Goal: Task Accomplishment & Management: Manage account settings

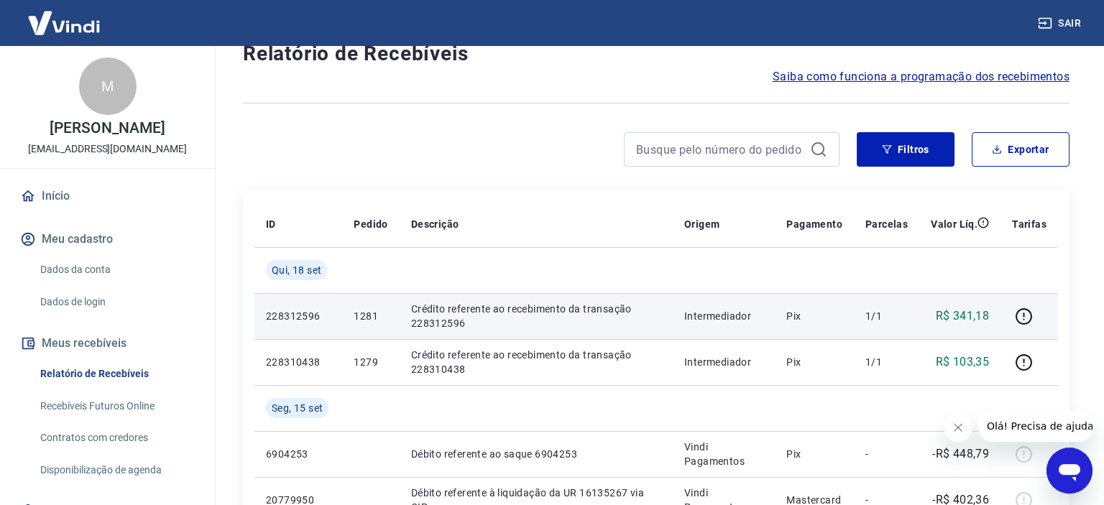
scroll to position [75, 0]
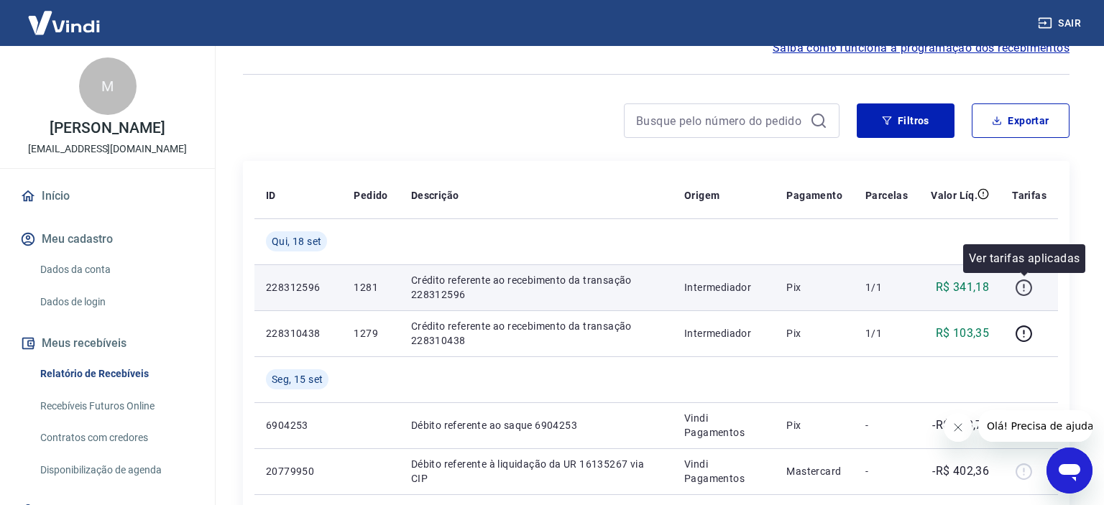
click at [1032, 289] on icon "button" at bounding box center [1024, 288] width 17 height 17
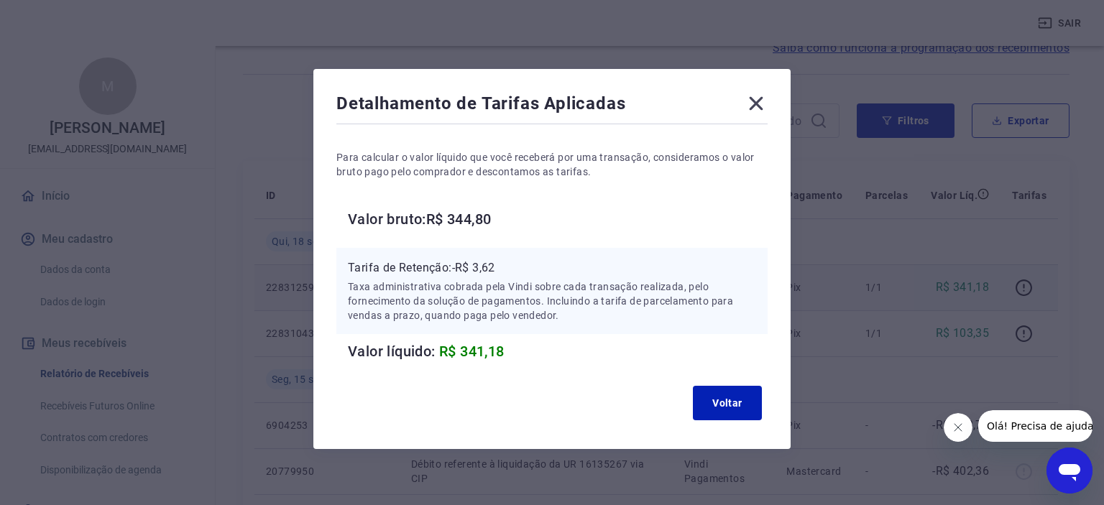
click at [761, 99] on icon at bounding box center [757, 104] width 14 height 14
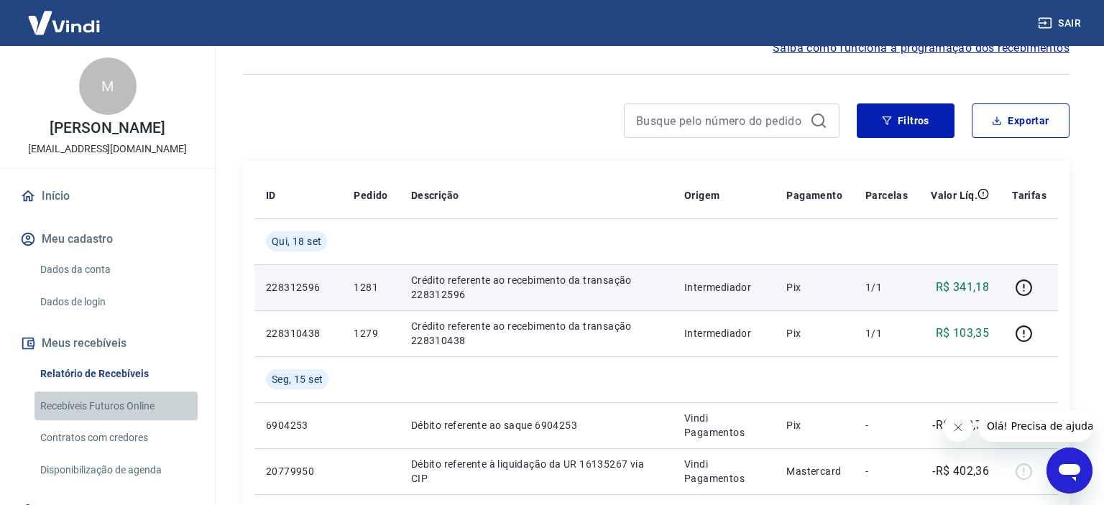
click at [119, 420] on link "Recebíveis Futuros Online" at bounding box center [116, 406] width 163 height 29
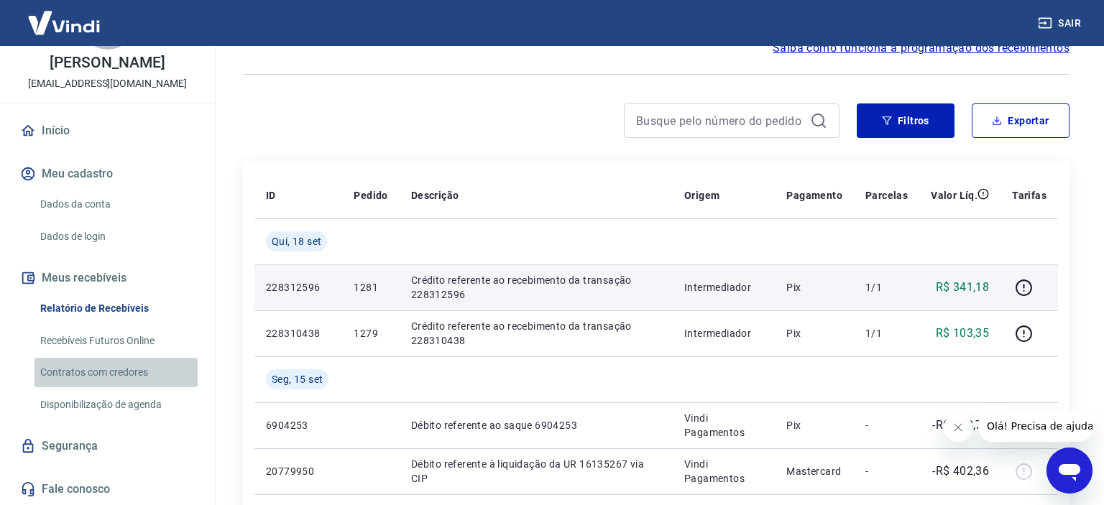
click at [94, 380] on link "Contratos com credores" at bounding box center [116, 372] width 163 height 29
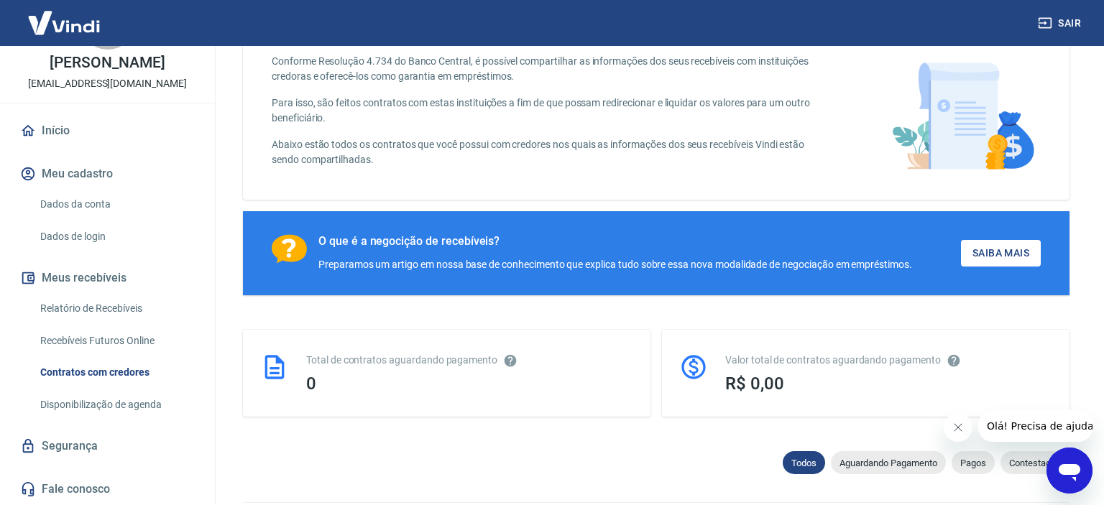
click at [68, 211] on link "Dados da conta" at bounding box center [116, 204] width 163 height 29
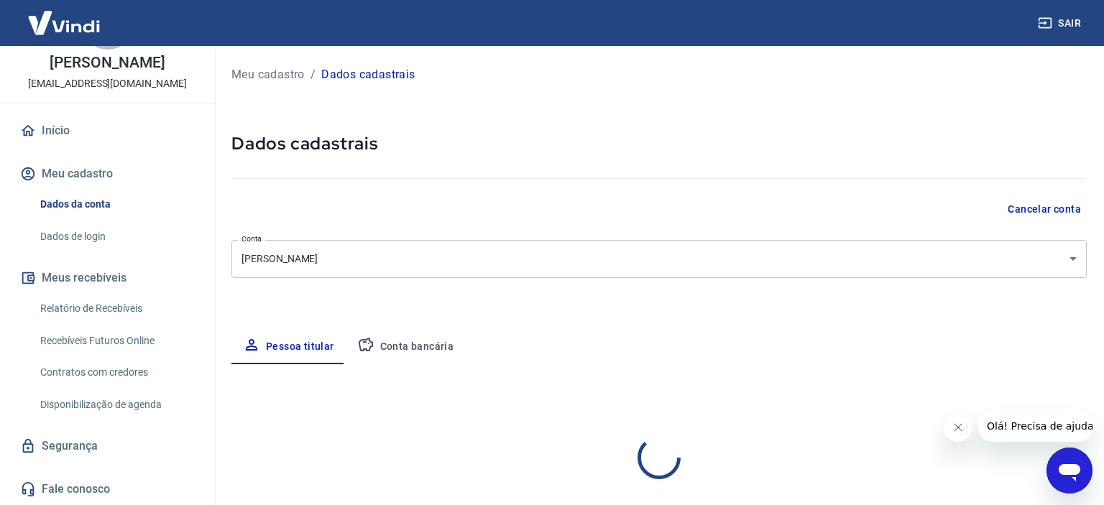
select select "SP"
click at [374, 344] on button "Conta bancária" at bounding box center [406, 347] width 120 height 35
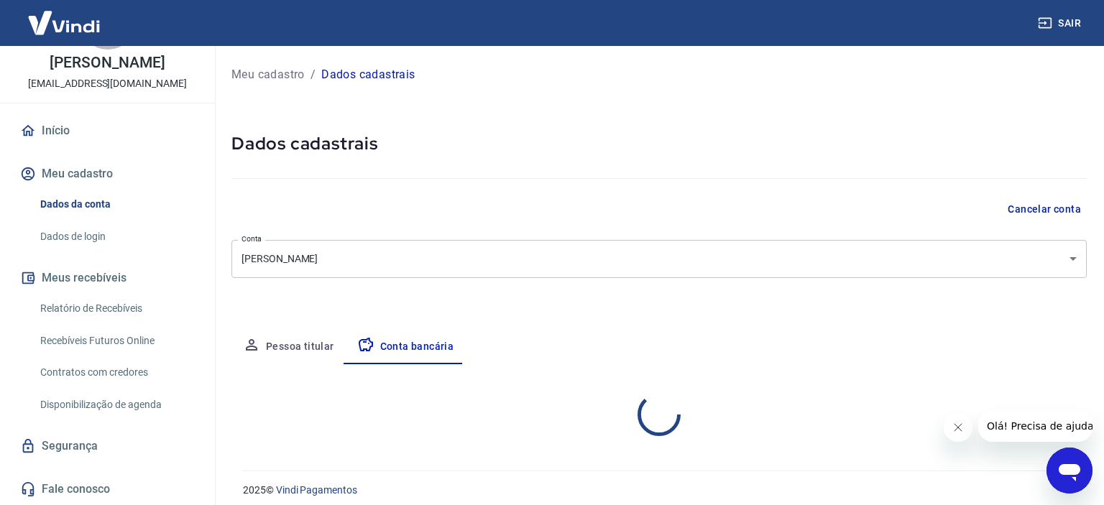
select select "1"
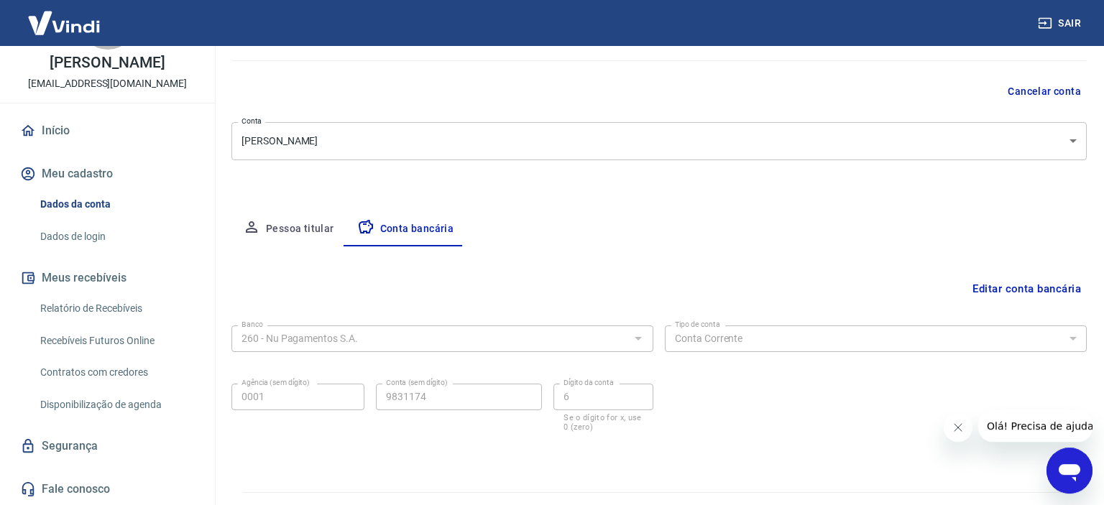
scroll to position [149, 0]
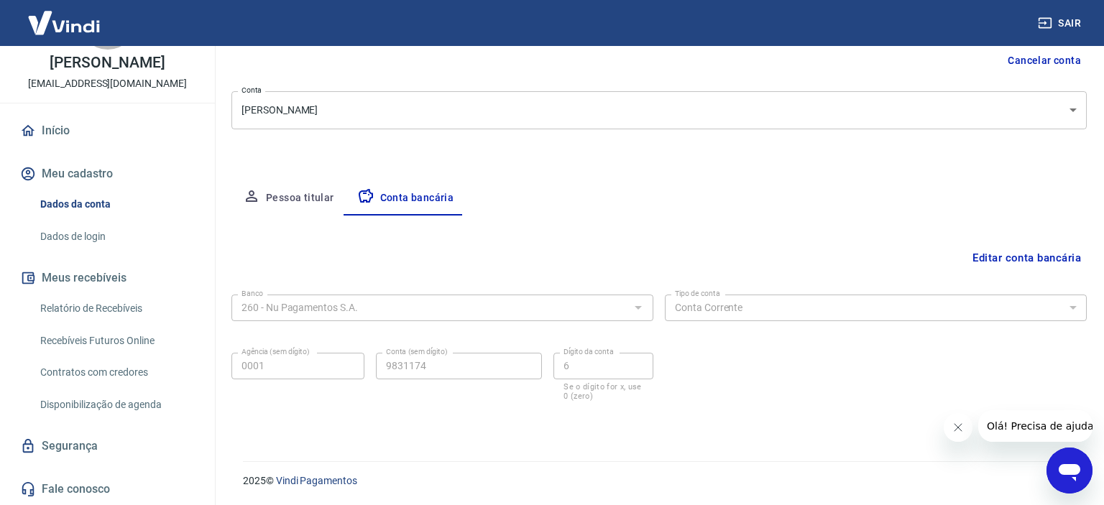
click at [119, 303] on link "Relatório de Recebíveis" at bounding box center [116, 308] width 163 height 29
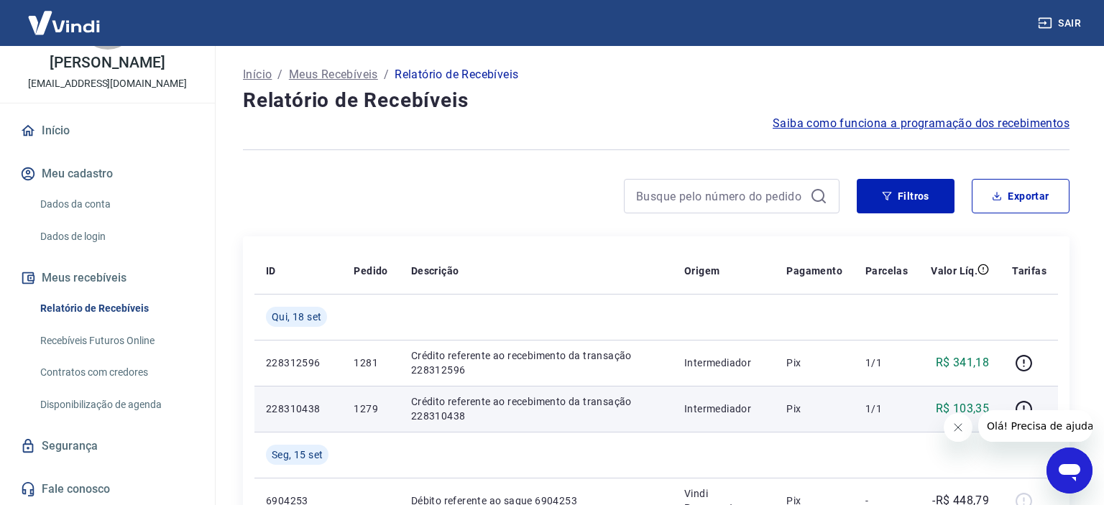
scroll to position [303, 0]
